Goal: Find specific page/section: Find specific page/section

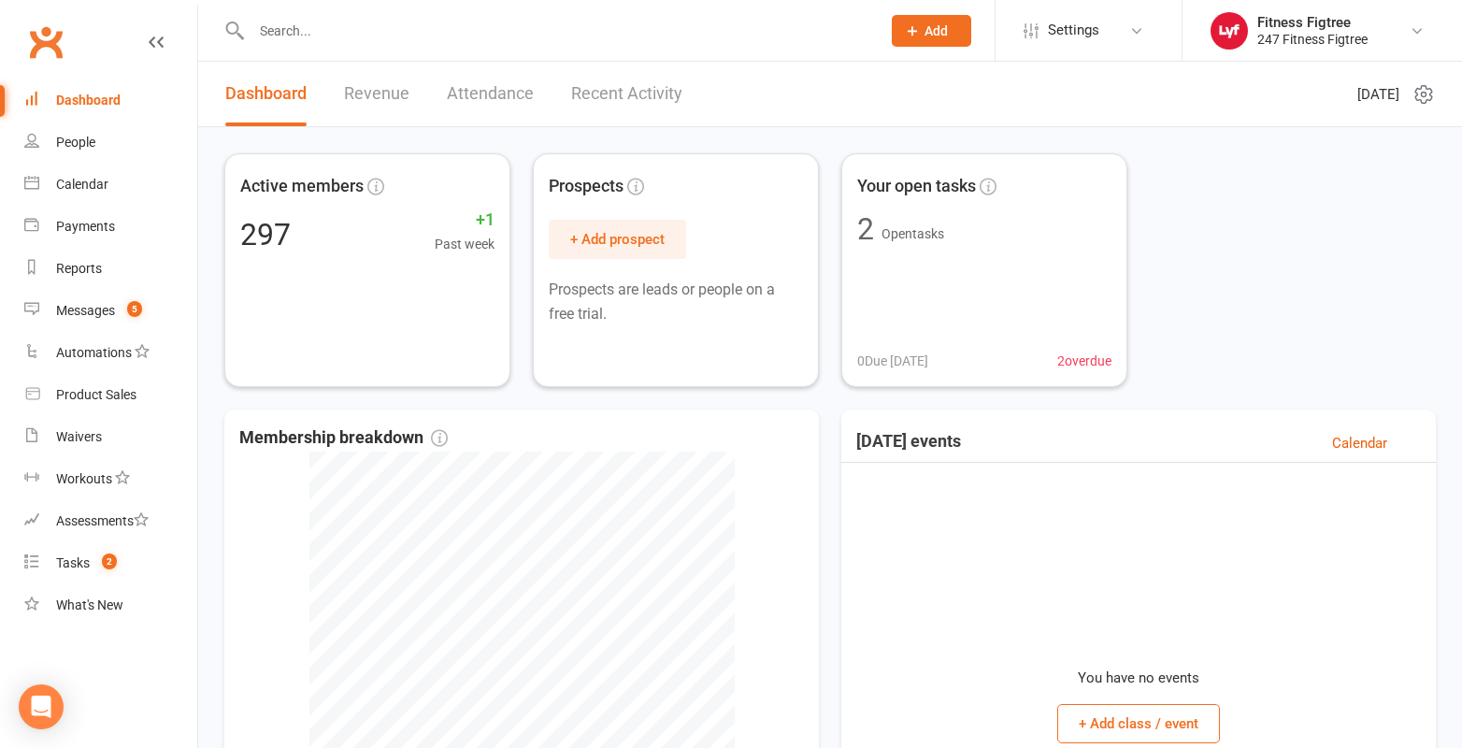
paste input "Quazi"
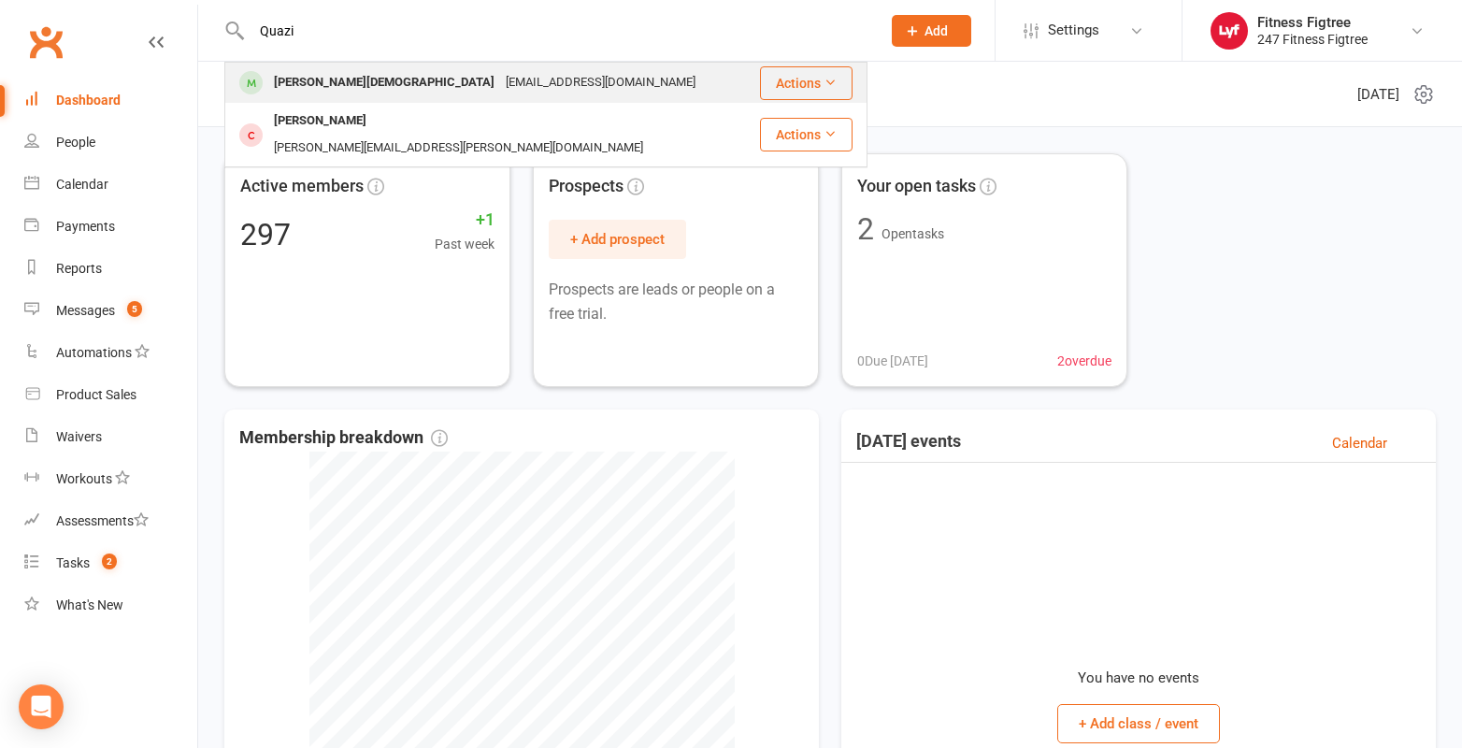
type input "Quazi"
click at [500, 78] on div "[EMAIL_ADDRESS][DOMAIN_NAME]" at bounding box center [600, 82] width 201 height 27
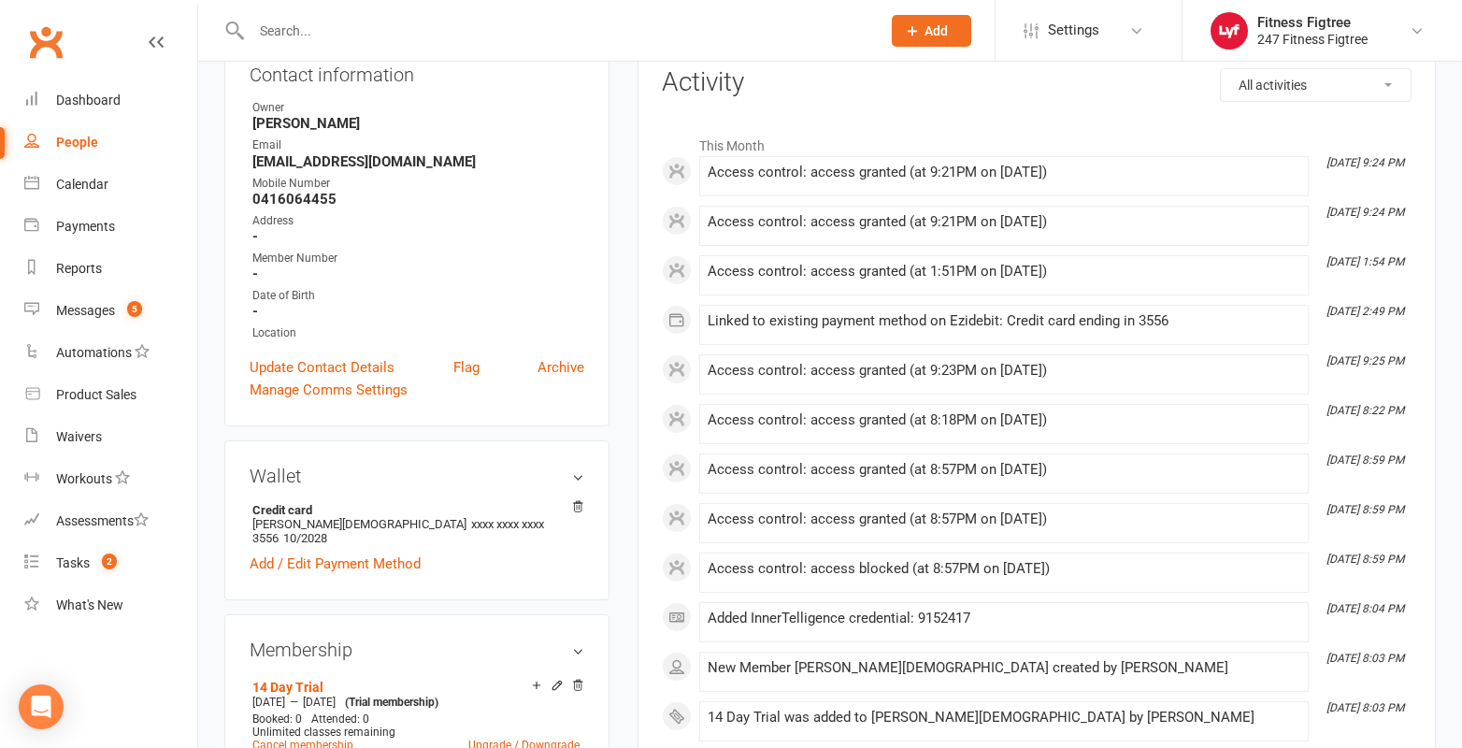
scroll to position [280, 0]
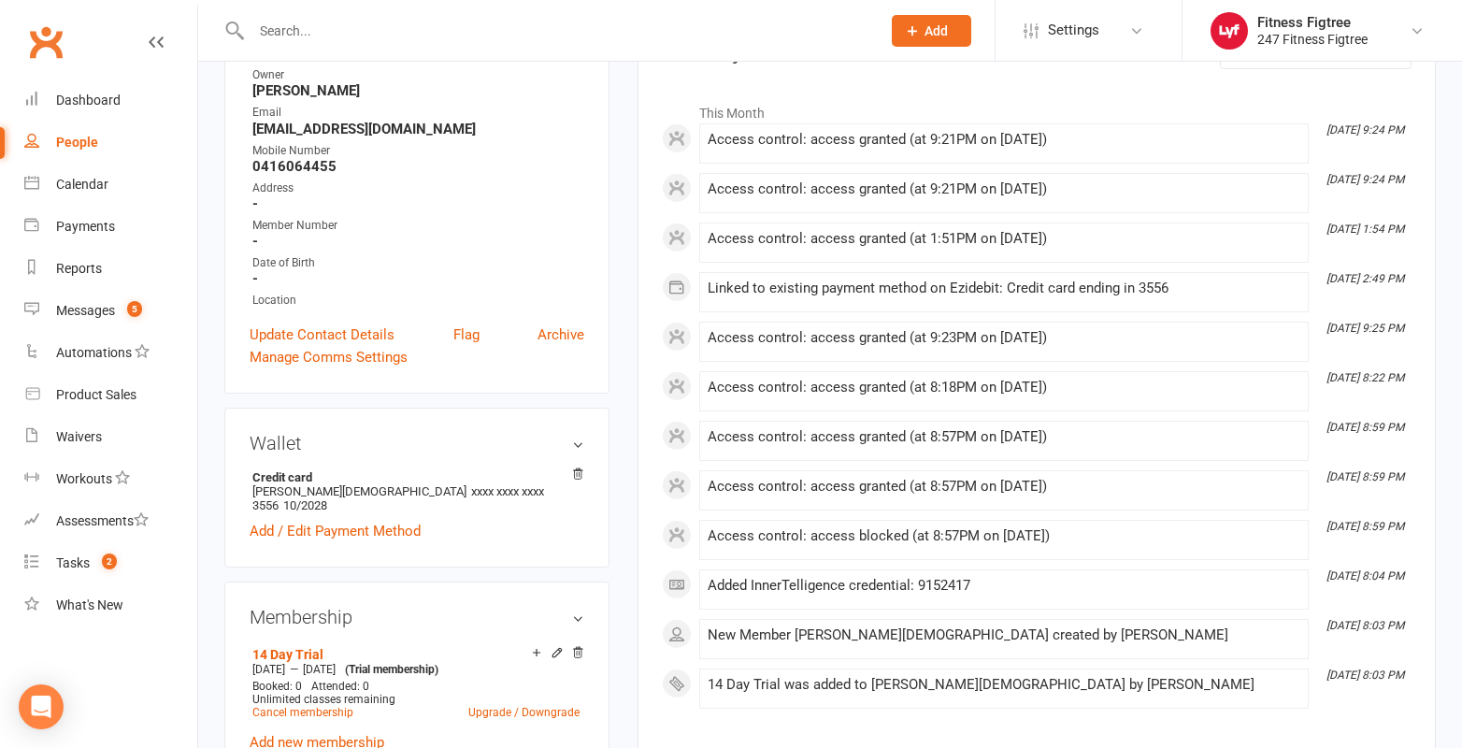
drag, startPoint x: 554, startPoint y: 269, endPoint x: 486, endPoint y: 380, distance: 130.5
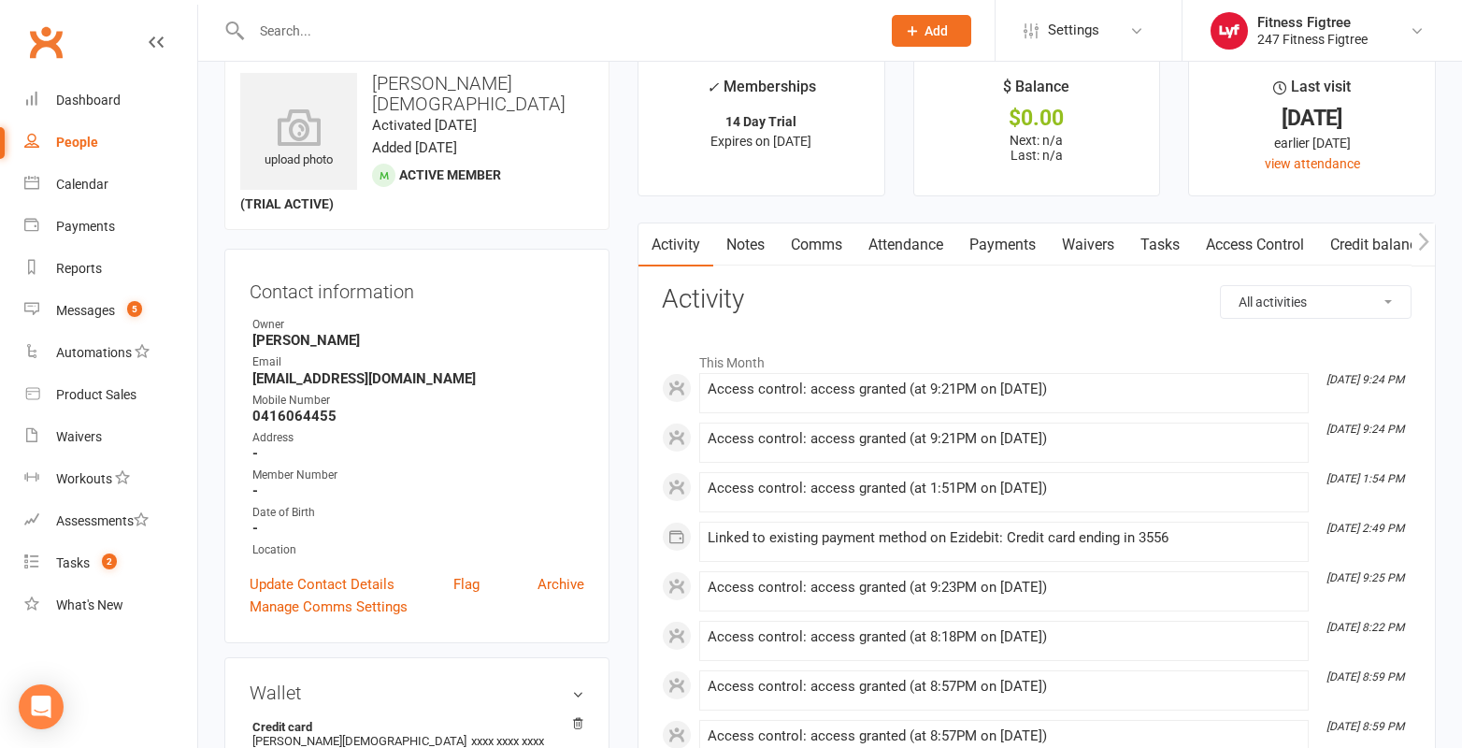
scroll to position [0, 0]
